Goal: Task Accomplishment & Management: Manage account settings

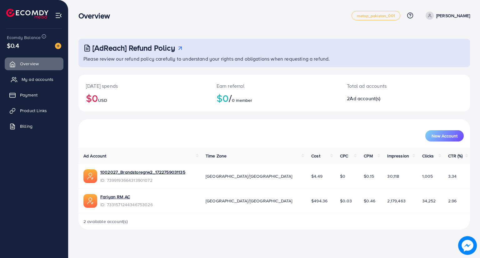
click at [48, 76] on link "My ad accounts" at bounding box center [34, 79] width 59 height 12
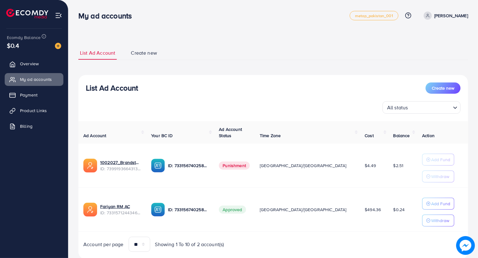
scroll to position [18, 0]
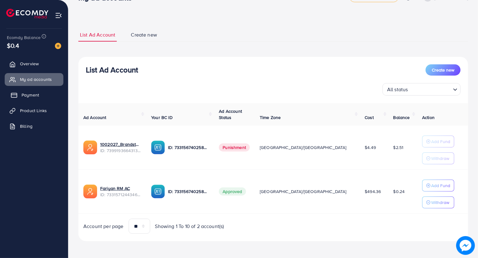
click at [41, 98] on link "Payment" at bounding box center [34, 95] width 59 height 12
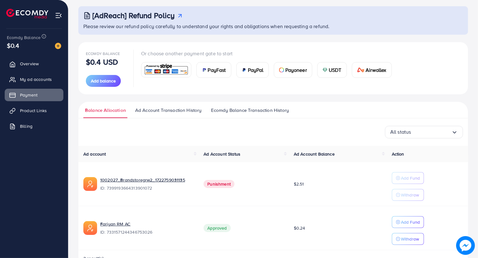
scroll to position [50, 0]
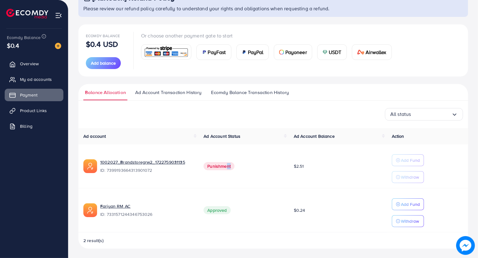
drag, startPoint x: 295, startPoint y: 167, endPoint x: 225, endPoint y: 169, distance: 70.0
click at [225, 169] on tr "1002027_Brandstoregrw2_1722759031135 ID: 7399193664313901072 Punishment $2.51 A…" at bounding box center [273, 166] width 390 height 44
click at [221, 166] on span "Punishment" at bounding box center [219, 166] width 31 height 8
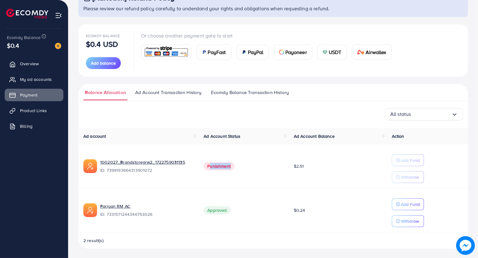
drag, startPoint x: 311, startPoint y: 168, endPoint x: 293, endPoint y: 167, distance: 17.5
click at [293, 167] on td "$2.51" at bounding box center [338, 166] width 98 height 44
click at [296, 167] on span "$2.51" at bounding box center [299, 166] width 10 height 6
drag, startPoint x: 289, startPoint y: 163, endPoint x: 306, endPoint y: 163, distance: 17.2
click at [306, 163] on tr "1002027_Brandstoregrw2_1722759031135 ID: 7399193664313901072 Punishment $2.51 A…" at bounding box center [273, 166] width 390 height 44
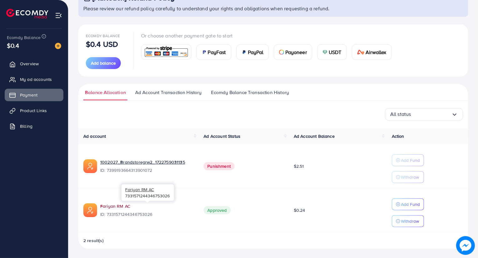
click at [114, 206] on link "Fariyan RM AC" at bounding box center [146, 206] width 93 height 6
click at [120, 206] on link "Fariyan RM AC" at bounding box center [146, 206] width 93 height 6
drag, startPoint x: 295, startPoint y: 134, endPoint x: 345, endPoint y: 133, distance: 49.7
click at [345, 133] on th "Ad Account Balance" at bounding box center [338, 136] width 98 height 16
click at [329, 128] on th "Ad Account Balance" at bounding box center [338, 136] width 98 height 16
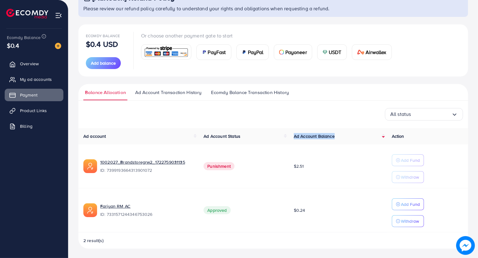
click at [294, 134] on span "Ad Account Balance" at bounding box center [314, 136] width 41 height 6
click at [309, 117] on div "All status Loading..." at bounding box center [273, 114] width 380 height 12
click at [249, 95] on span "Ecomdy Balance Transaction History" at bounding box center [250, 92] width 78 height 7
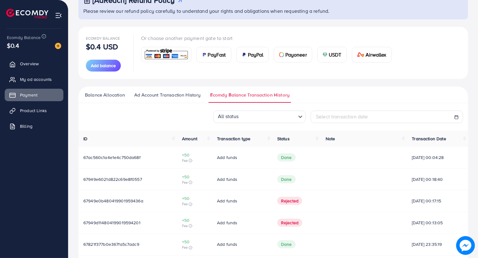
scroll to position [185, 0]
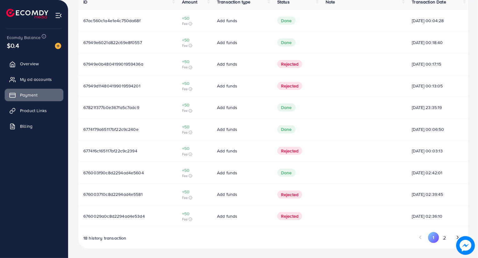
click at [444, 238] on button "2" at bounding box center [444, 238] width 11 height 12
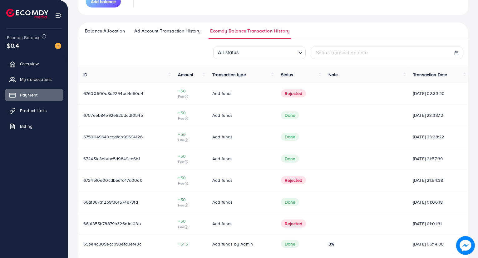
scroll to position [138, 0]
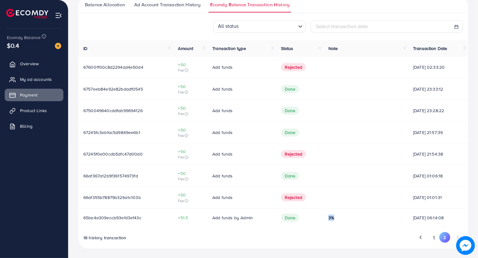
drag, startPoint x: 319, startPoint y: 217, endPoint x: 331, endPoint y: 217, distance: 11.9
click at [331, 217] on td "3%" at bounding box center [366, 217] width 85 height 18
click at [331, 217] on div "3%" at bounding box center [366, 218] width 75 height 6
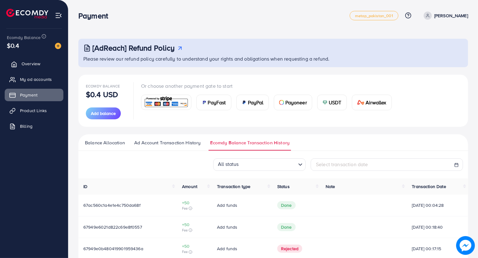
drag, startPoint x: 0, startPoint y: 0, endPoint x: 19, endPoint y: 64, distance: 66.7
click at [19, 64] on link "Overview" at bounding box center [34, 63] width 59 height 12
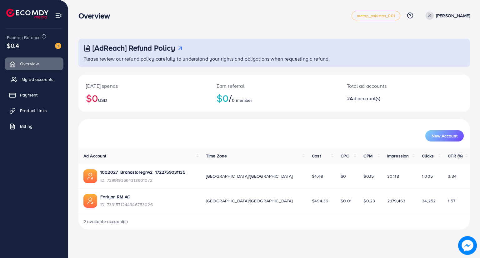
click at [18, 84] on link "My ad accounts" at bounding box center [34, 79] width 59 height 12
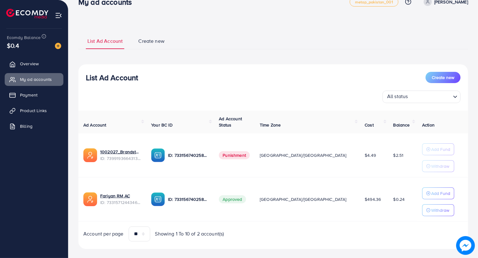
scroll to position [21, 0]
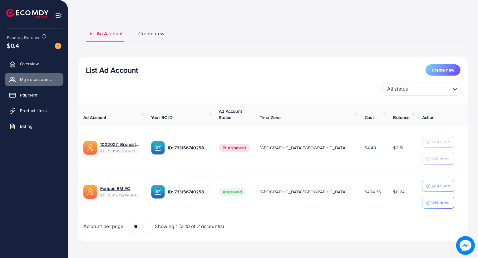
drag, startPoint x: 374, startPoint y: 192, endPoint x: 393, endPoint y: 191, distance: 19.1
click at [391, 191] on tr "Fariyan RM AC ID: 7331571244346753026 ID: 7331567402586669057 Approved Asia/[GE…" at bounding box center [273, 192] width 390 height 44
click at [393, 191] on td "$0.24" at bounding box center [403, 192] width 29 height 44
click at [432, 203] on p "Withdraw" at bounding box center [440, 202] width 18 height 7
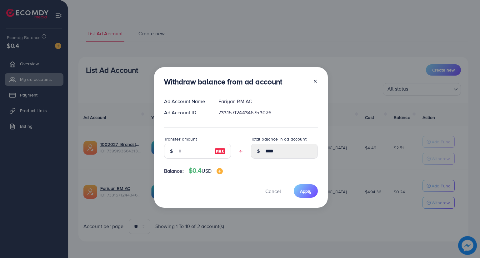
click at [220, 151] on img at bounding box center [219, 150] width 11 height 7
type input "****"
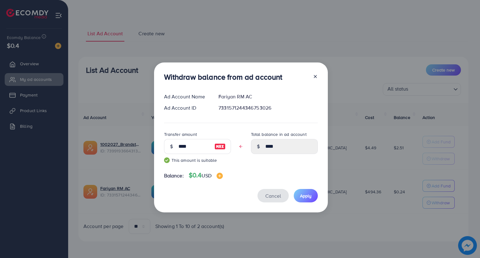
click at [270, 190] on button "Cancel" at bounding box center [272, 195] width 31 height 13
type input "****"
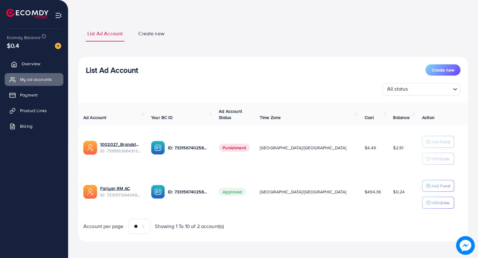
click at [46, 64] on link "Overview" at bounding box center [34, 63] width 59 height 12
